Goal: Task Accomplishment & Management: Use online tool/utility

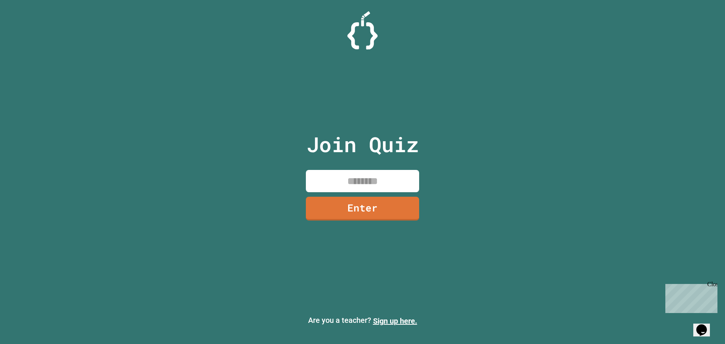
click at [341, 174] on input at bounding box center [362, 181] width 113 height 22
type input "********"
click at [343, 208] on link "Enter" at bounding box center [362, 207] width 106 height 25
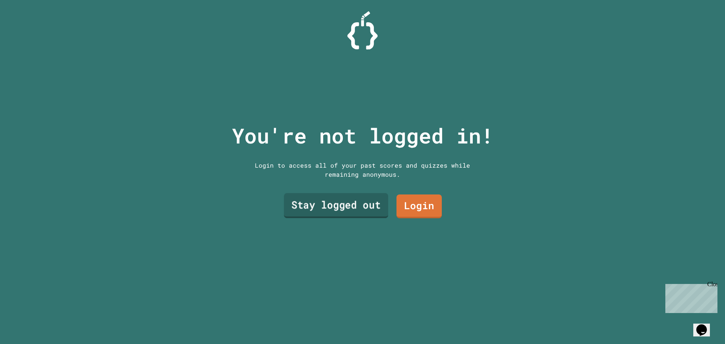
click at [340, 211] on link "Stay logged out" at bounding box center [336, 205] width 104 height 25
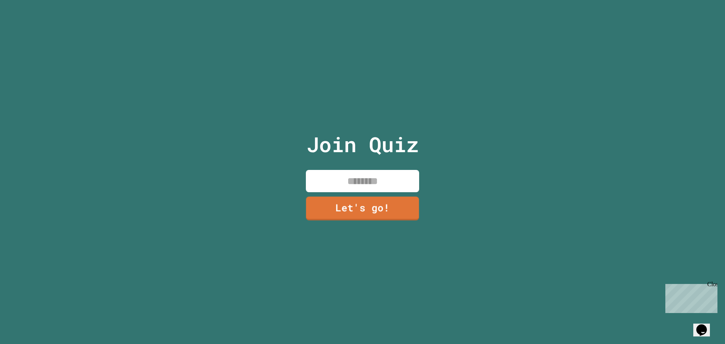
click at [336, 183] on input at bounding box center [362, 181] width 113 height 22
type input "****"
click at [334, 188] on input "****" at bounding box center [362, 181] width 113 height 22
click at [335, 197] on link "Let's go!" at bounding box center [362, 207] width 105 height 25
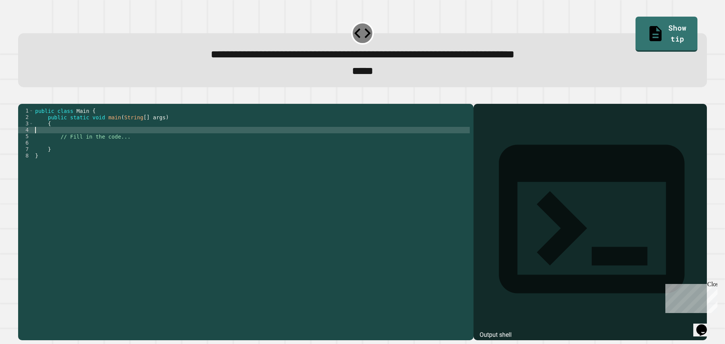
click at [106, 144] on div "public class Main { public static void main ( String [ ] args ) { // Fill in th…" at bounding box center [252, 214] width 436 height 212
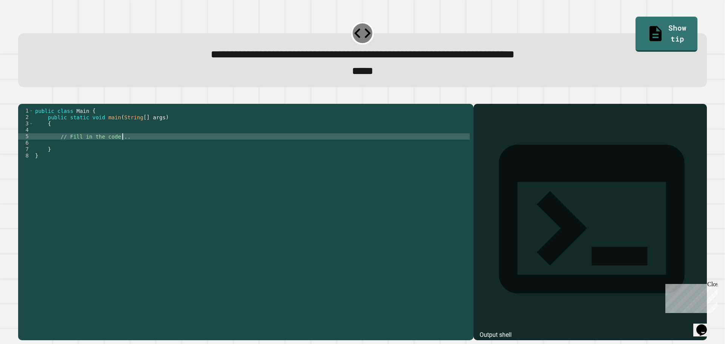
click at [132, 149] on div "public class Main { public static void main ( String [ ] args ) { // Fill in th…" at bounding box center [252, 214] width 436 height 212
type textarea "**"
type textarea "*"
click at [22, 97] on icon "button" at bounding box center [22, 97] width 0 height 0
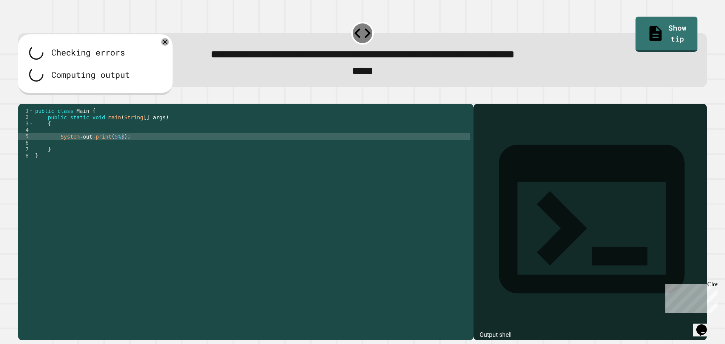
click at [29, 97] on button "button" at bounding box center [29, 97] width 0 height 0
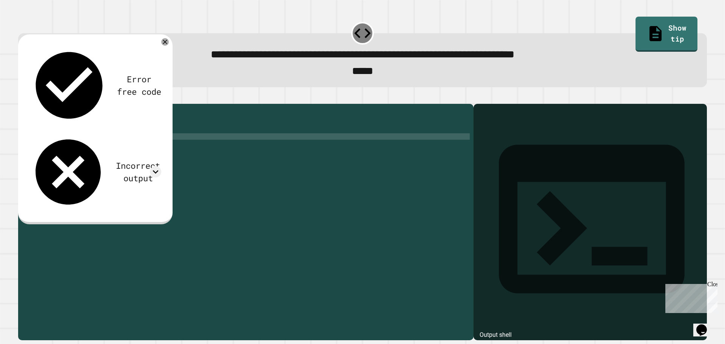
click at [135, 149] on div "public class Main { public static void main ( String [ ] args ) { System . out …" at bounding box center [252, 214] width 436 height 212
drag, startPoint x: 71, startPoint y: 77, endPoint x: 190, endPoint y: 78, distance: 118.5
click at [190, 78] on div "**********" at bounding box center [362, 179] width 696 height 330
click at [241, 76] on div "*****" at bounding box center [363, 71] width 662 height 17
drag, startPoint x: 105, startPoint y: 149, endPoint x: 128, endPoint y: 146, distance: 23.7
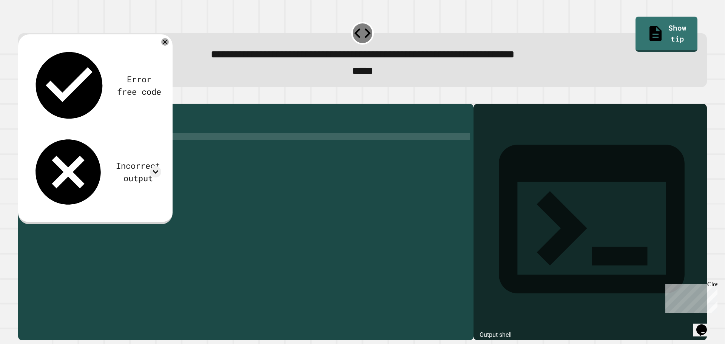
click at [128, 146] on div "public class Main { public static void main ( String [ ] args ) { System . out …" at bounding box center [252, 214] width 436 height 212
click at [136, 147] on div "public class Main { public static void main ( String [ ] args ) { System . out …" at bounding box center [252, 207] width 436 height 199
click at [139, 133] on div "Incorrect output" at bounding box center [95, 172] width 132 height 78
click at [154, 166] on icon at bounding box center [155, 171] width 11 height 11
click at [104, 148] on div "public class Main { public static void main ( String [ ] args ) { System . out …" at bounding box center [252, 214] width 436 height 212
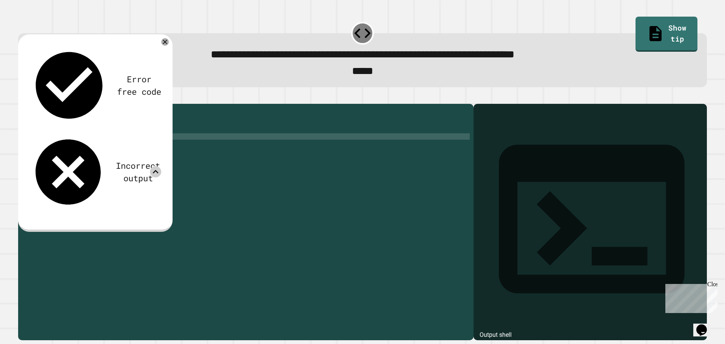
scroll to position [0, 5]
type textarea "**********"
click at [22, 97] on icon "button" at bounding box center [22, 97] width 0 height 0
click at [152, 166] on icon at bounding box center [155, 171] width 11 height 11
click at [153, 166] on icon at bounding box center [155, 171] width 11 height 11
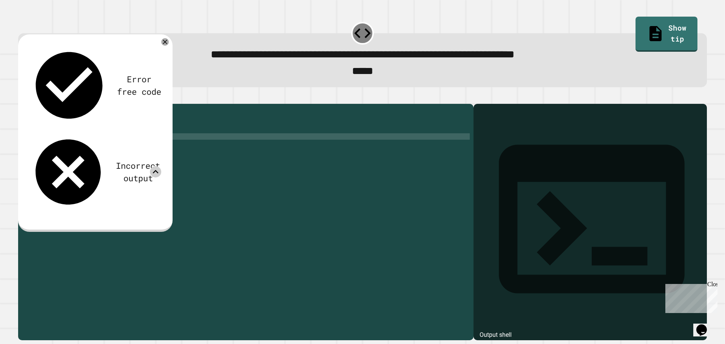
click at [124, 150] on div "public class Main { public static void main ( String [ ] args ) { System . out …" at bounding box center [252, 214] width 436 height 212
click at [123, 149] on div "public class Main { public static void main ( String [ ] args ) { System . out …" at bounding box center [252, 214] width 436 height 212
drag, startPoint x: 122, startPoint y: 149, endPoint x: 119, endPoint y: 148, distance: 3.9
click at [120, 148] on div "public class Main { public static void main ( String [ ] args ) { System . out …" at bounding box center [252, 214] width 436 height 212
click at [118, 148] on div "public class Main { public static void main ( String [ ] args ) { System . out …" at bounding box center [252, 207] width 436 height 199
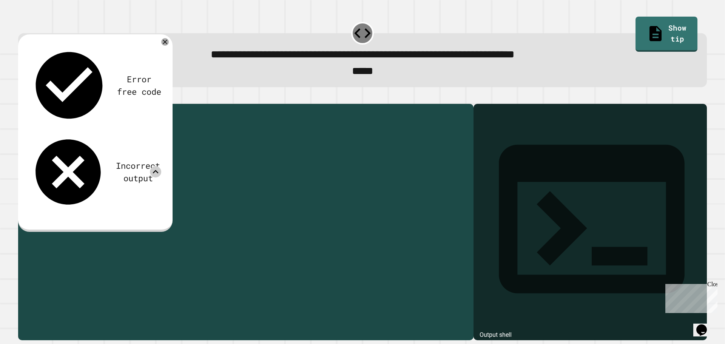
click at [118, 149] on div "public class Main { public static void main ( String [ ] args ) { System . out …" at bounding box center [252, 214] width 436 height 212
drag, startPoint x: 121, startPoint y: 149, endPoint x: 114, endPoint y: 149, distance: 6.8
click at [114, 149] on div "public class Main { public static void main ( String [ ] args ) { System . out …" at bounding box center [252, 214] width 436 height 212
click at [135, 154] on div "public class Main { public static void main ( String [ ] args ) { System . out …" at bounding box center [252, 214] width 436 height 212
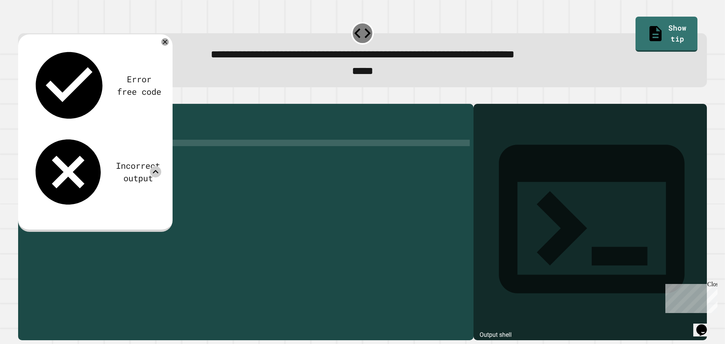
scroll to position [0, 0]
click at [135, 148] on div "public class Main { public static void main ( String [ ] args ) { System . out …" at bounding box center [252, 214] width 436 height 212
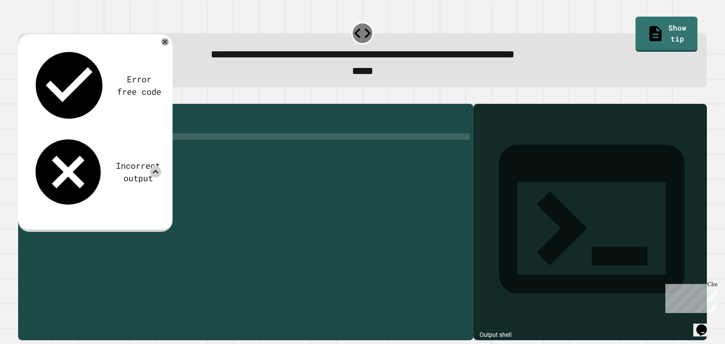
click at [28, 105] on icon "button" at bounding box center [27, 101] width 4 height 5
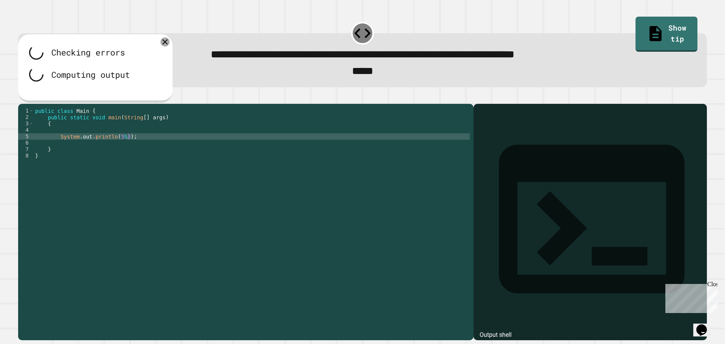
click at [164, 43] on icon at bounding box center [164, 41] width 9 height 9
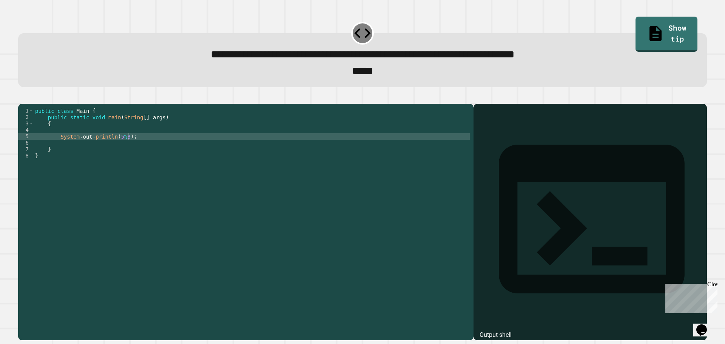
click at [29, 97] on button "button" at bounding box center [29, 97] width 0 height 0
